Goal: Find specific page/section: Find specific page/section

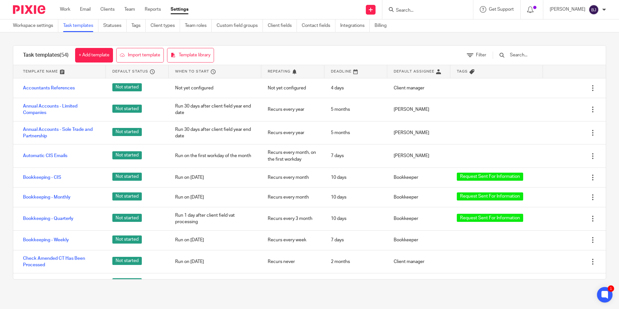
scroll to position [227, 0]
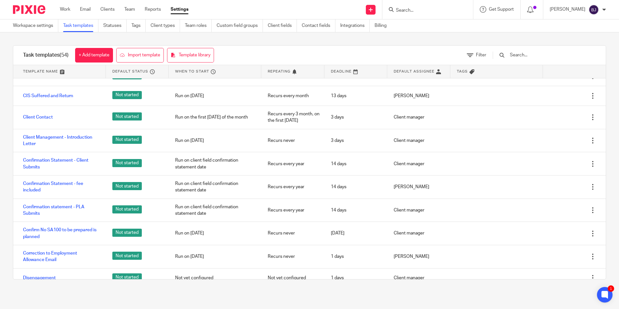
click at [422, 10] on input "Search" at bounding box center [424, 11] width 58 height 6
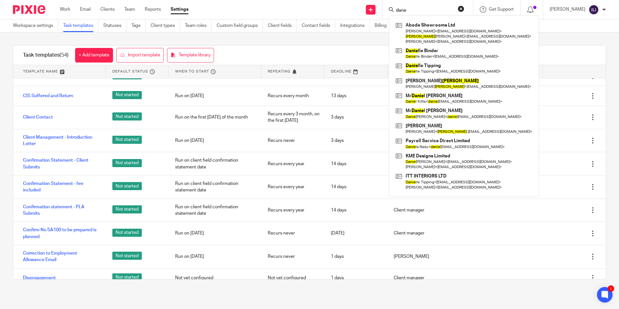
click button "submit" at bounding box center [0, 0] width 0 height 0
click at [414, 9] on input "dane" at bounding box center [424, 11] width 58 height 6
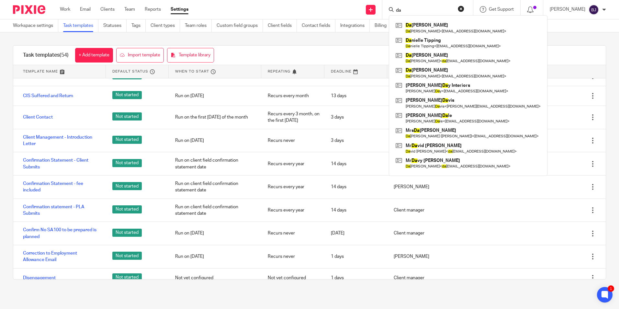
type input "d"
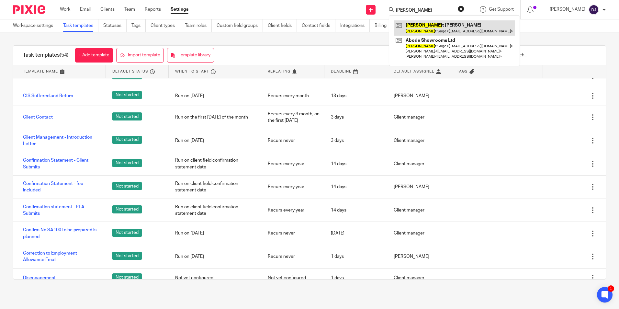
type input "scot"
click at [427, 31] on link at bounding box center [454, 27] width 121 height 15
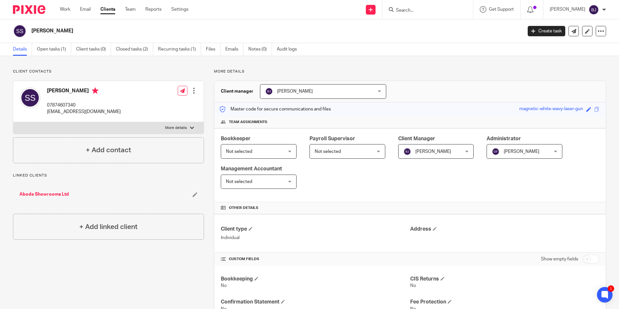
click at [422, 9] on input "Search" at bounding box center [424, 11] width 58 height 6
click at [433, 14] on div at bounding box center [427, 9] width 91 height 19
click at [422, 8] on input "Search" at bounding box center [424, 11] width 58 height 6
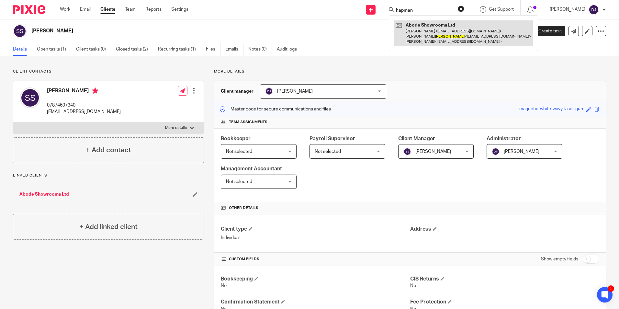
type input "hapman"
click at [445, 31] on link at bounding box center [463, 33] width 139 height 26
